Goal: Contribute content: Contribute content

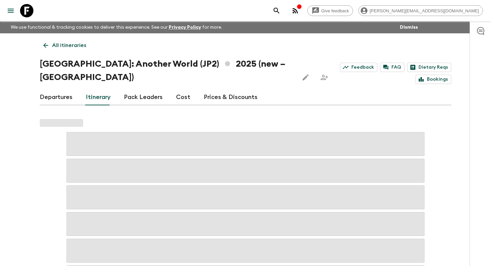
click at [69, 47] on p "All itineraries" at bounding box center [69, 45] width 34 height 8
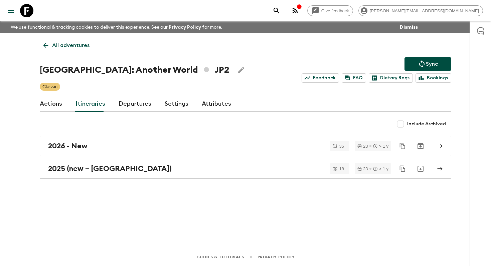
click at [71, 47] on p "All adventures" at bounding box center [70, 45] width 37 height 8
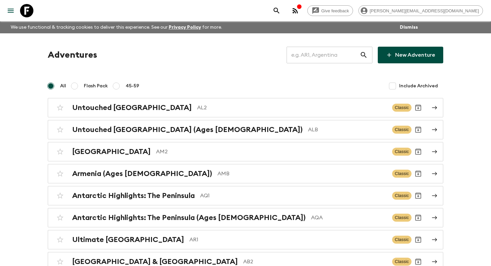
click at [335, 53] on input "text" at bounding box center [322, 55] width 73 height 19
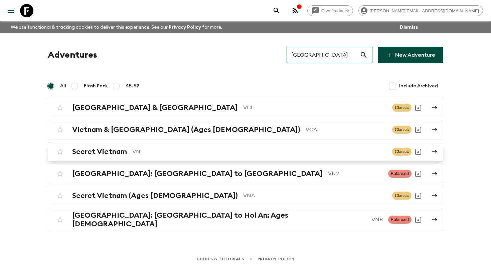
type input "[GEOGRAPHIC_DATA]"
click at [143, 153] on p "VN1" at bounding box center [259, 152] width 254 height 8
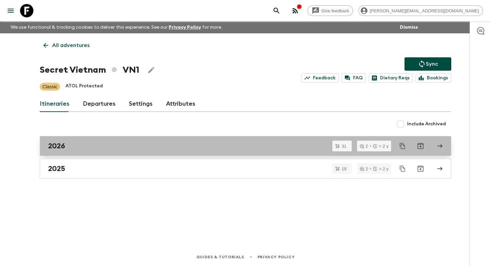
click at [94, 147] on div "2026" at bounding box center [239, 146] width 382 height 9
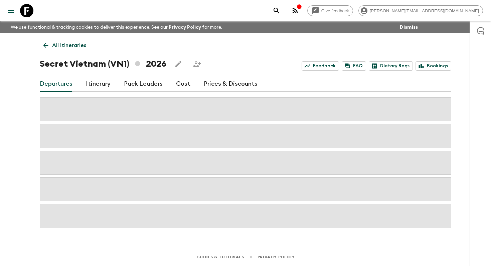
click at [95, 91] on link "Itinerary" at bounding box center [98, 84] width 25 height 16
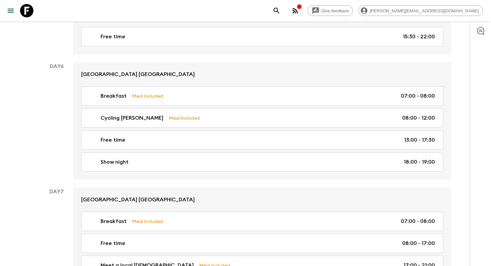
scroll to position [1194, 0]
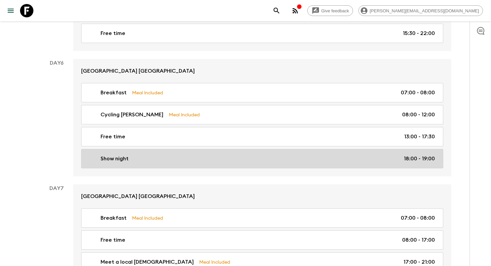
click at [233, 161] on div "Show night 18:00 - 19:00" at bounding box center [261, 159] width 348 height 8
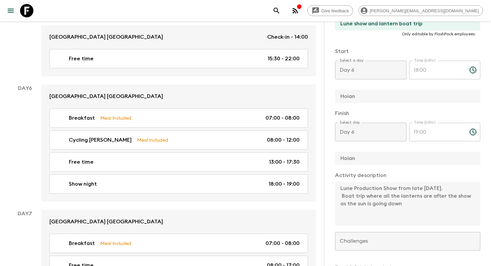
scroll to position [152, 0]
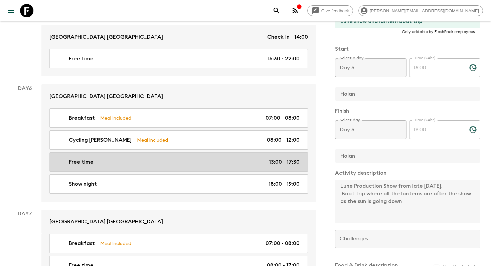
click at [186, 158] on div "Free time 13:00 - 17:30" at bounding box center [177, 162] width 244 height 8
type input "Free time"
checkbox input "false"
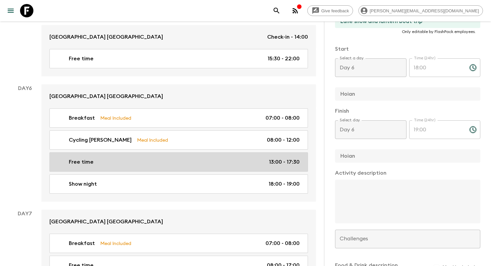
type input "13:00"
type input "17:30"
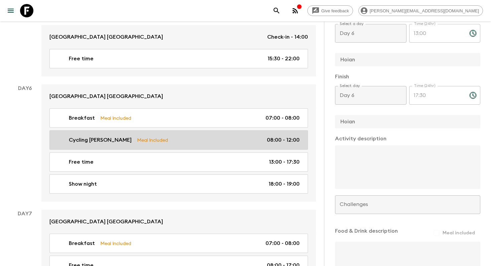
click at [193, 130] on link "Cycling [PERSON_NAME] Meal Included 08:00 - 12:00" at bounding box center [178, 139] width 258 height 19
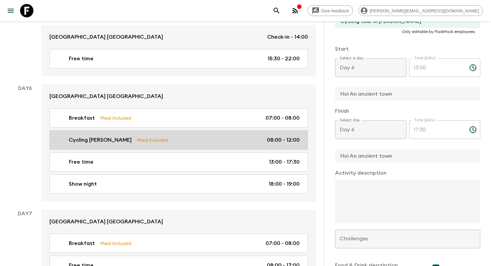
type input "Cycling [PERSON_NAME]"
checkbox input "true"
type input "Hoi An ancient town"
type textarea "Explore the beautiful country side of Hoi An by bicycle. A a short boat trip on…"
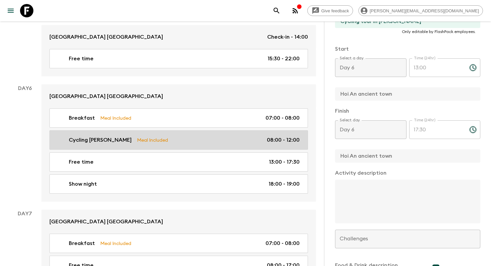
checkbox input "true"
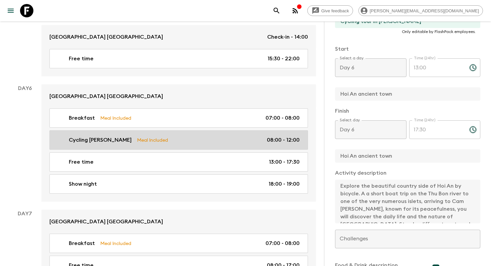
type input "08:00"
type input "12:00"
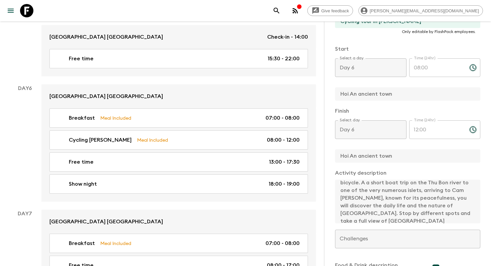
scroll to position [15, 0]
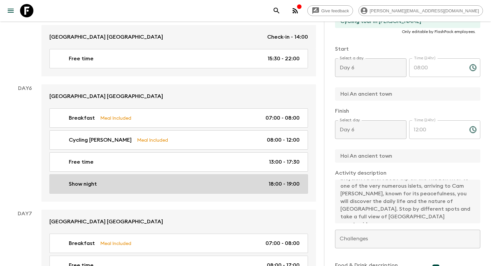
click at [208, 180] on div "Show night 18:00 - 19:00" at bounding box center [177, 184] width 244 height 8
type input "Show night"
type input "Hoian"
type textarea "Lune Production Show from late [DATE]. Boat trip where all the lanterns are aft…"
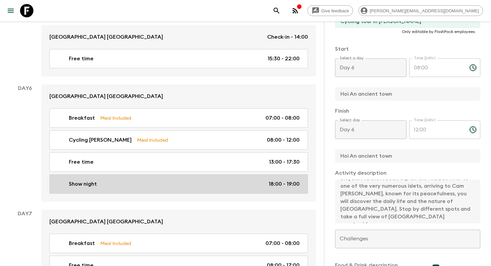
checkbox input "false"
type input "Lune show and lantern boat trip"
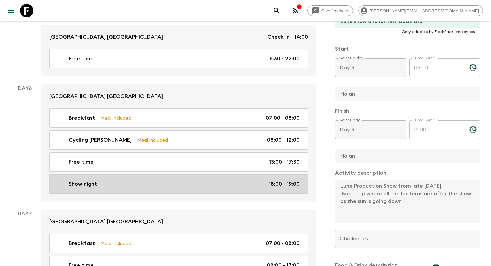
type input "18:00"
type input "19:00"
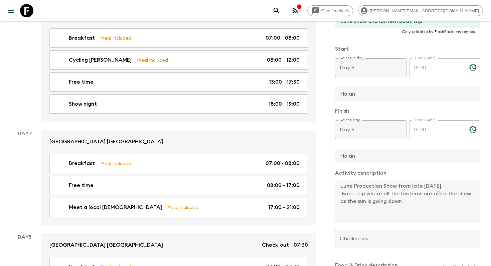
scroll to position [1275, 0]
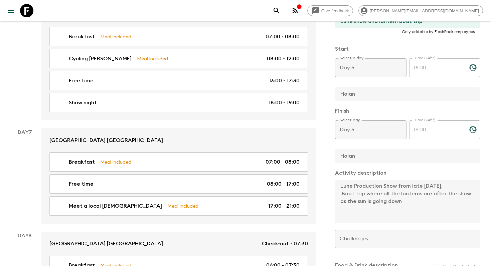
click at [210, 197] on link "Meet a local Hoianian Meal Included 17:00 - 21:00" at bounding box center [178, 206] width 258 height 19
type input "Meet a local [DEMOGRAPHIC_DATA]"
type input "Hoi An ancient town"
type textarea "Our host is called Mr [PERSON_NAME]. He's retired but a local legend and worked…"
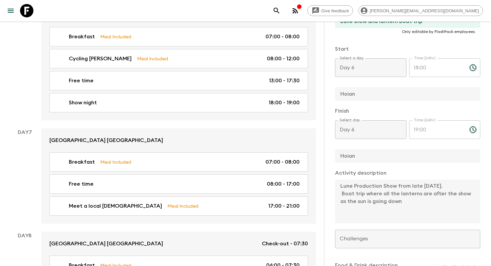
checkbox input "true"
type input "Experience with local legend Mr [PERSON_NAME]"
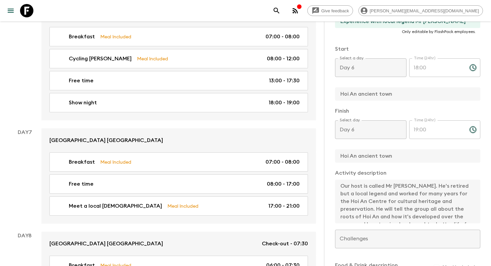
type input "Day 7"
type input "17:00"
type input "Day 7"
type input "21:00"
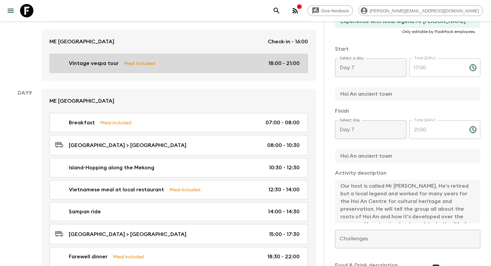
scroll to position [1748, 0]
